Goal: Navigation & Orientation: Find specific page/section

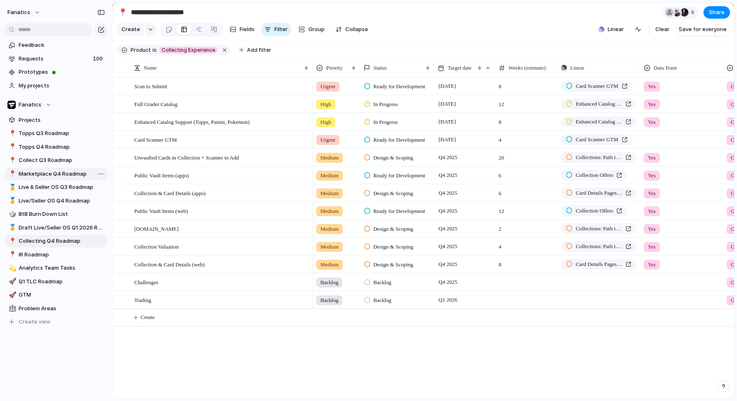
click at [56, 178] on span "Marketplace Q4 Roadmap" at bounding box center [62, 174] width 86 height 8
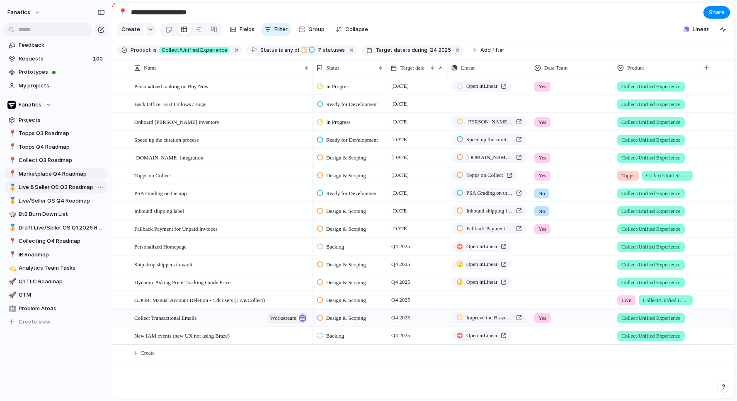
click at [55, 188] on span "Live & Seller OS Q3 Roadmap" at bounding box center [62, 187] width 86 height 8
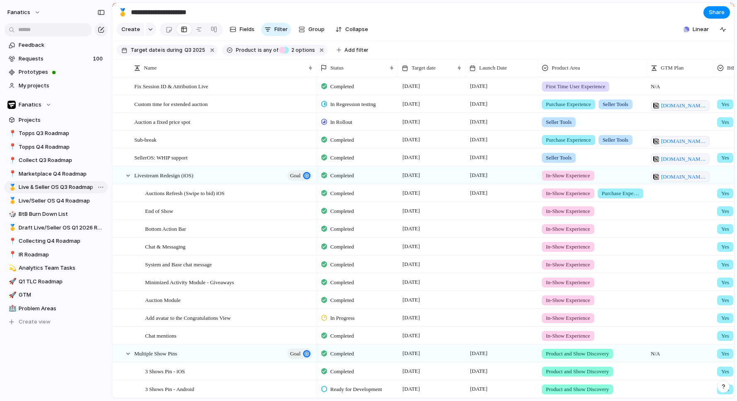
type input "**********"
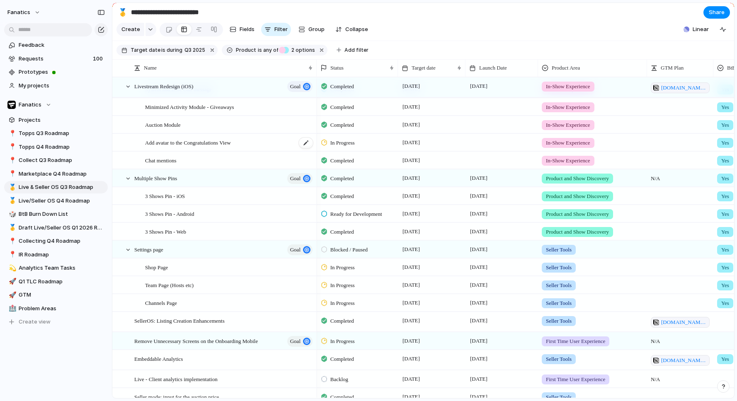
scroll to position [269, 0]
